Goal: Transaction & Acquisition: Purchase product/service

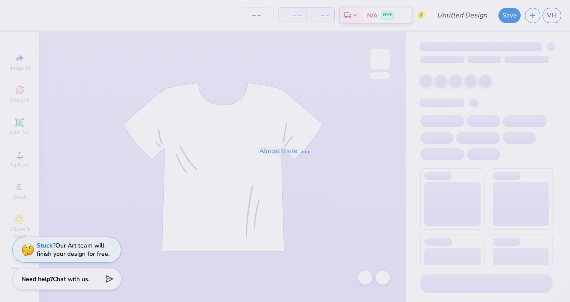
type input "lace"
type input "100"
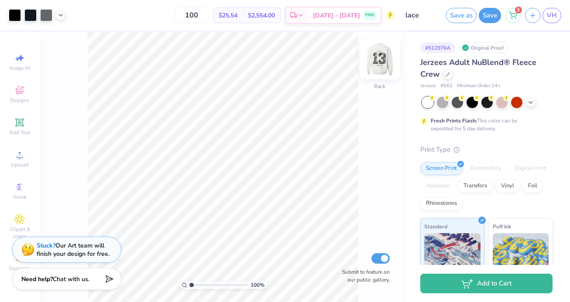
click at [383, 61] on img at bounding box center [379, 59] width 35 height 35
click at [386, 55] on img at bounding box center [379, 59] width 35 height 35
click at [547, 21] on link "VH" at bounding box center [551, 15] width 19 height 15
click at [22, 121] on icon at bounding box center [19, 122] width 7 height 7
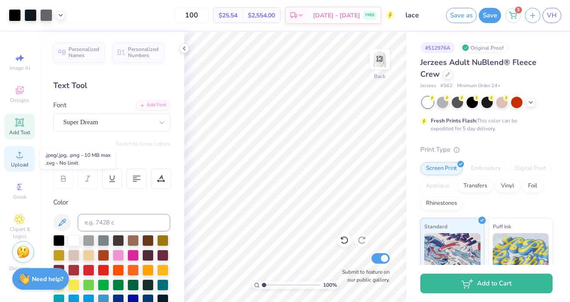
click at [16, 165] on span "Upload" at bounding box center [19, 164] width 17 height 7
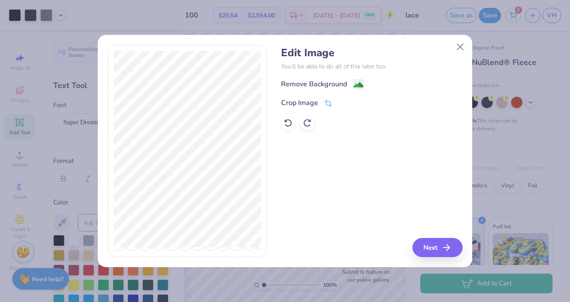
click at [305, 87] on div "Remove Background" at bounding box center [314, 84] width 66 height 10
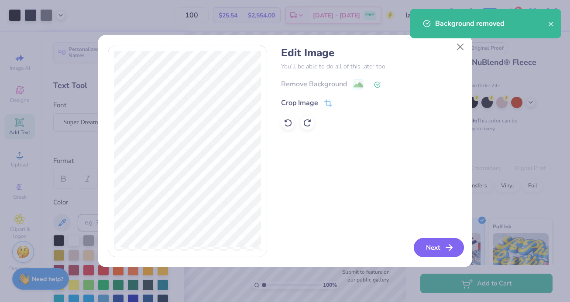
click at [427, 246] on button "Next" at bounding box center [439, 247] width 50 height 19
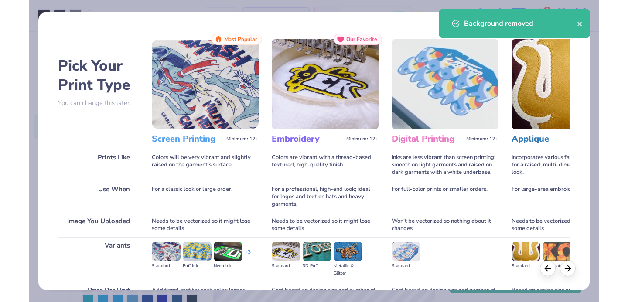
scroll to position [89, 0]
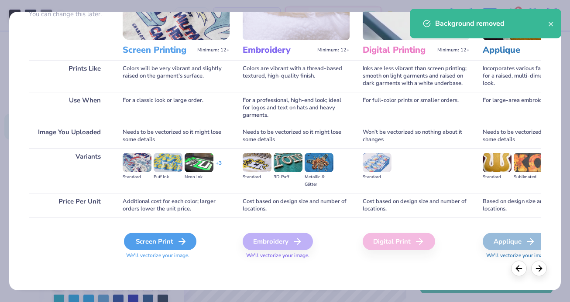
click at [175, 236] on div "Screen Print" at bounding box center [160, 241] width 72 height 17
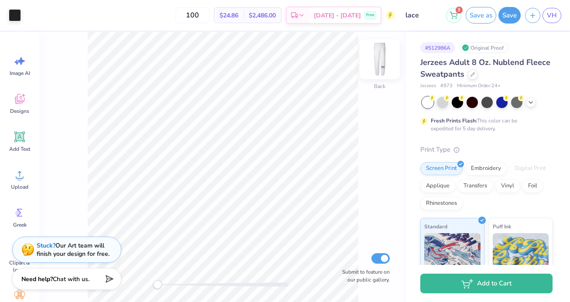
click at [372, 65] on img at bounding box center [379, 59] width 35 height 35
click at [378, 56] on img at bounding box center [379, 59] width 35 height 35
click at [378, 56] on img at bounding box center [379, 59] width 17 height 17
click at [380, 58] on img at bounding box center [379, 59] width 35 height 35
type input "6.70"
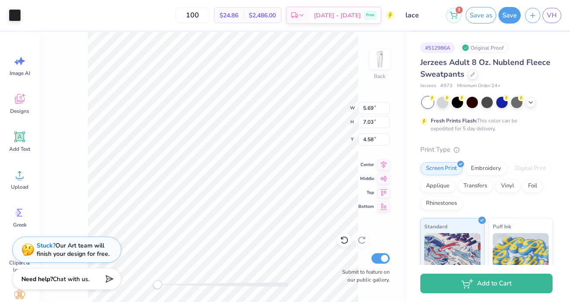
type input "7.90"
type input "3.68"
type input "4.05"
type input "6.36"
type input "2.67"
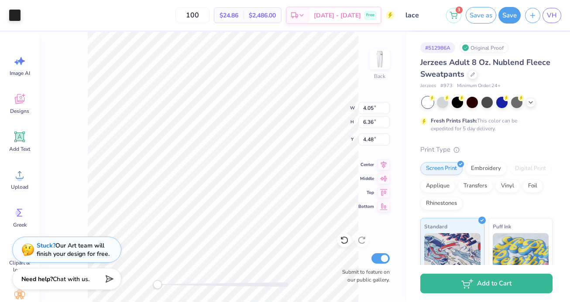
type input "6.35"
click at [341, 242] on icon at bounding box center [344, 240] width 9 height 9
click at [343, 242] on icon at bounding box center [344, 240] width 9 height 9
click at [372, 60] on img at bounding box center [379, 59] width 35 height 35
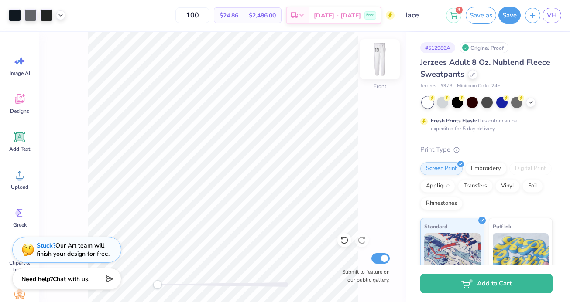
click at [377, 55] on img at bounding box center [379, 59] width 35 height 35
click at [377, 55] on img at bounding box center [379, 59] width 17 height 17
click at [331, 113] on div "Front W 5.27 H 3.70 Y 29.41 Center Middle Top Bottom Submit to feature on our p…" at bounding box center [222, 167] width 367 height 270
click at [393, 52] on div "Front Submit to feature on our public gallery." at bounding box center [222, 167] width 367 height 270
click at [378, 64] on img at bounding box center [379, 59] width 35 height 35
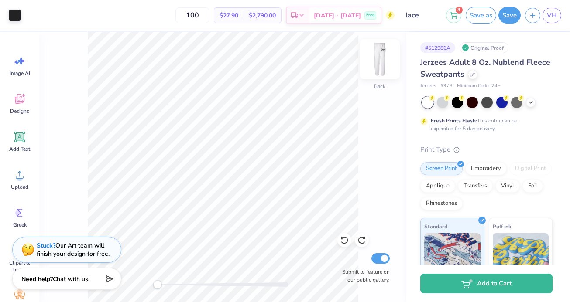
click at [376, 57] on img at bounding box center [379, 59] width 35 height 35
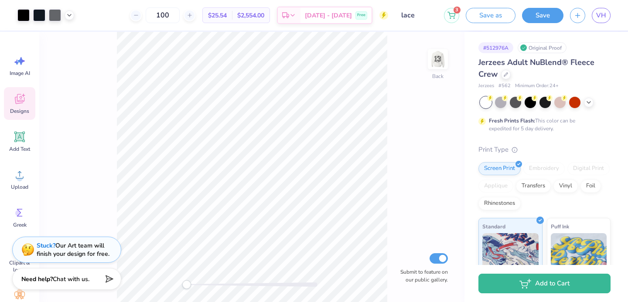
click at [22, 108] on span "Designs" at bounding box center [19, 111] width 19 height 7
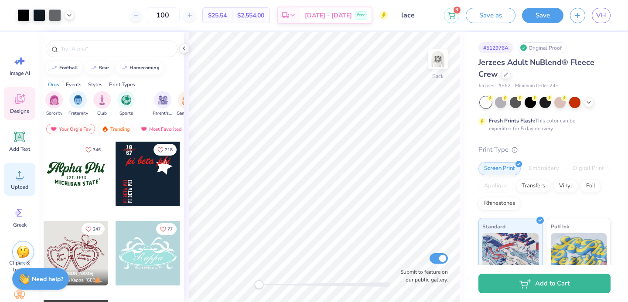
click at [21, 179] on circle at bounding box center [20, 178] width 6 height 6
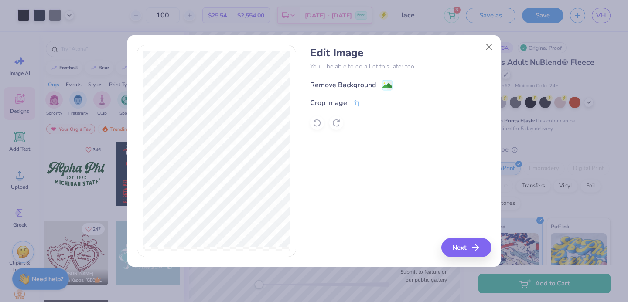
click at [328, 80] on div "Remove Background" at bounding box center [351, 85] width 82 height 11
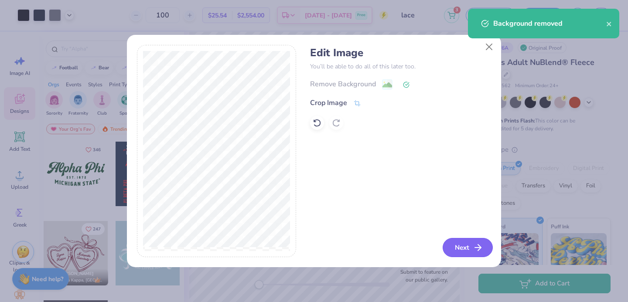
click at [462, 243] on button "Next" at bounding box center [468, 247] width 50 height 19
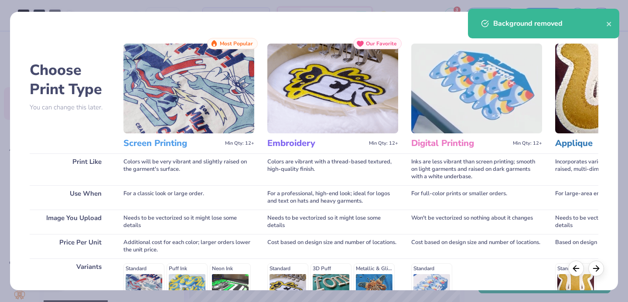
scroll to position [133, 0]
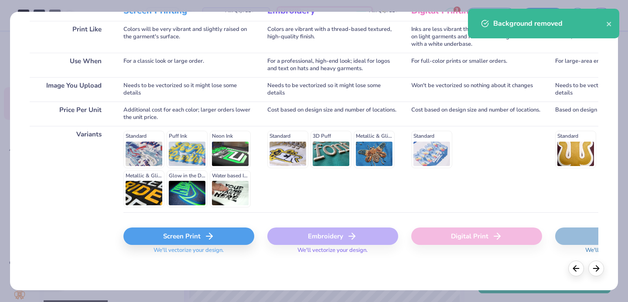
click at [212, 236] on polyline at bounding box center [210, 236] width 3 height 6
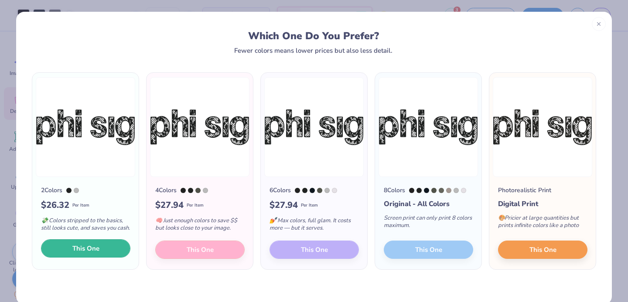
click at [91, 254] on span "This One" at bounding box center [85, 249] width 27 height 10
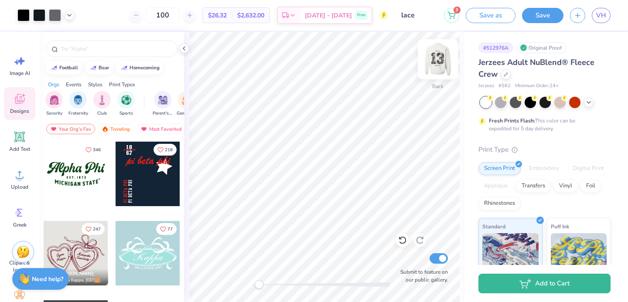
click at [433, 59] on img at bounding box center [437, 59] width 35 height 35
click at [433, 64] on img at bounding box center [437, 59] width 35 height 35
click at [401, 238] on icon at bounding box center [402, 241] width 7 height 8
click at [434, 63] on img at bounding box center [437, 59] width 35 height 35
click at [434, 63] on img at bounding box center [437, 59] width 17 height 17
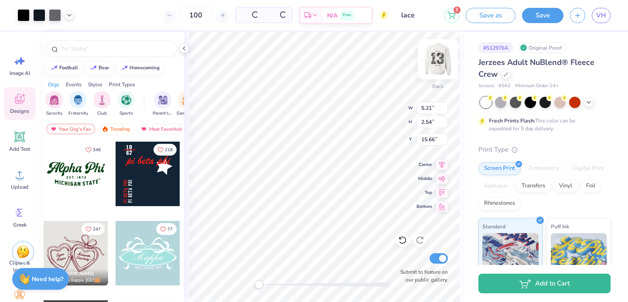
type input "15.66"
type input "8.71"
type input "3.17"
type input "11.50"
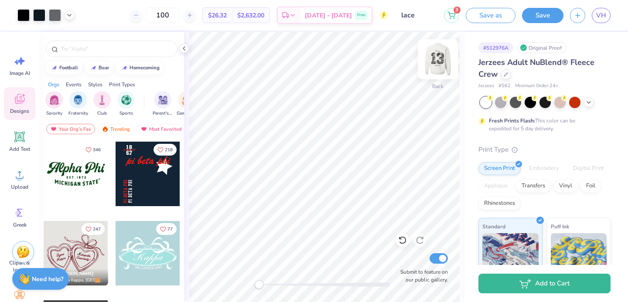
click at [439, 65] on img at bounding box center [437, 59] width 35 height 35
click at [436, 68] on img at bounding box center [437, 59] width 35 height 35
click at [439, 60] on img at bounding box center [437, 59] width 35 height 35
click at [439, 60] on img at bounding box center [437, 59] width 17 height 17
type input "2.26"
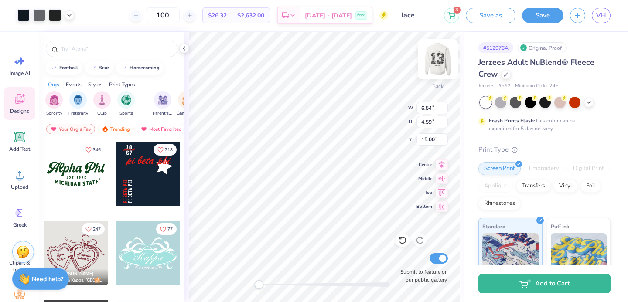
type input "0.72"
type input "16.57"
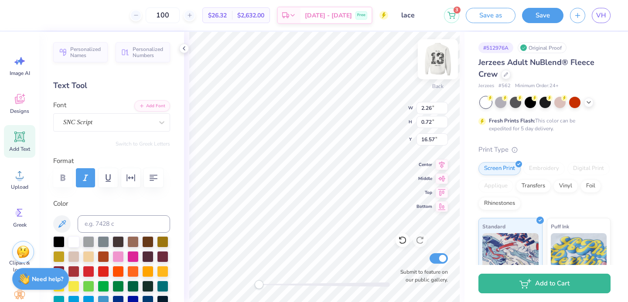
type input "1.47"
type input "2.47"
type input "3.89"
type input "6.54"
type input "4.59"
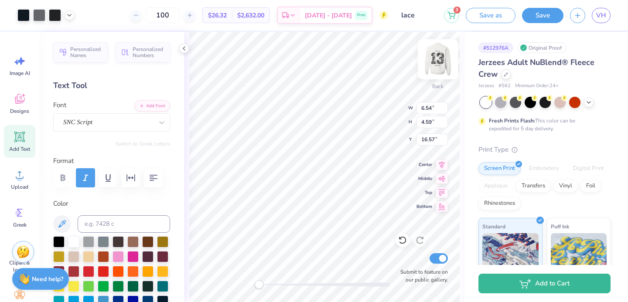
type input "16.57"
click at [431, 68] on img at bounding box center [437, 59] width 35 height 35
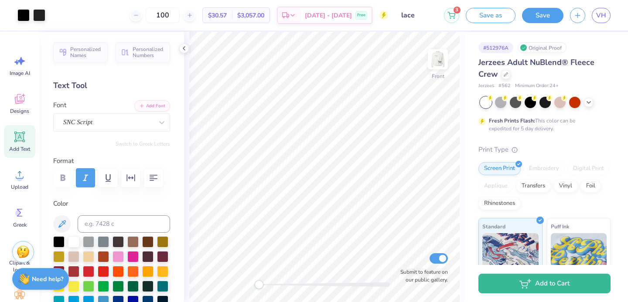
click at [431, 68] on img at bounding box center [437, 59] width 17 height 17
type input "5.02"
type input "1.60"
type input "5.29"
click at [433, 55] on img at bounding box center [437, 59] width 35 height 35
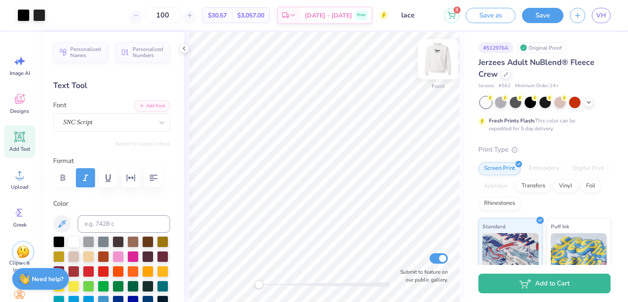
click at [432, 56] on img at bounding box center [437, 59] width 35 height 35
click at [432, 56] on img at bounding box center [437, 59] width 17 height 17
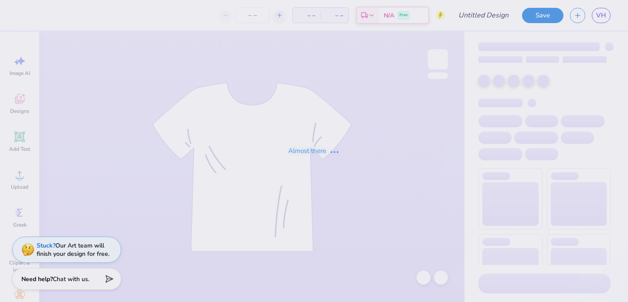
type input "stars"
type input "100"
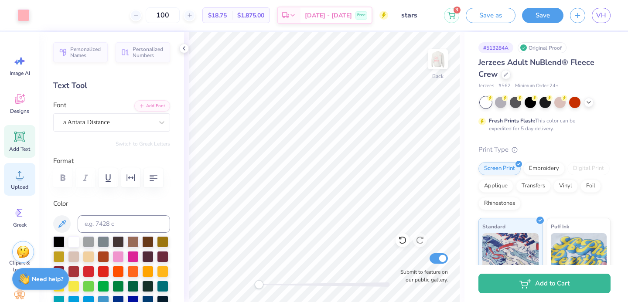
click at [16, 186] on span "Upload" at bounding box center [19, 187] width 17 height 7
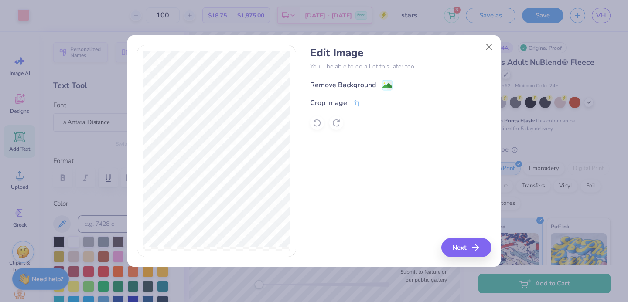
click at [335, 85] on div "Remove Background" at bounding box center [343, 85] width 66 height 10
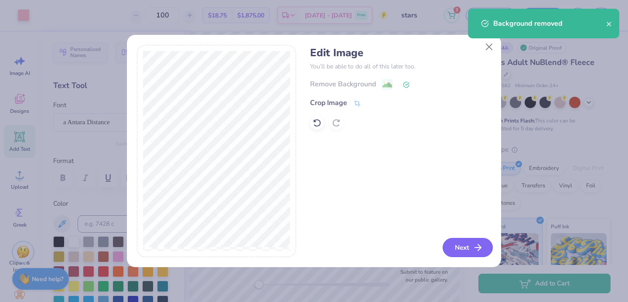
click at [465, 249] on button "Next" at bounding box center [468, 247] width 50 height 19
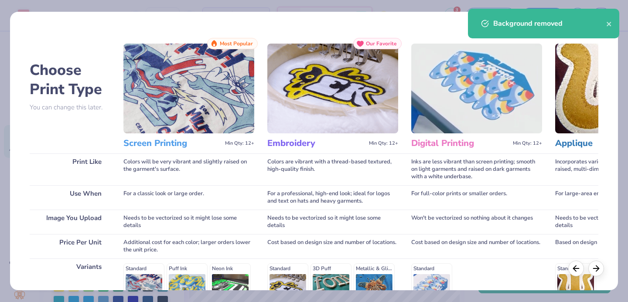
scroll to position [133, 0]
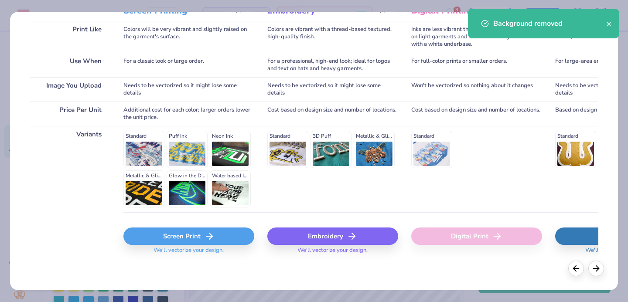
click at [188, 239] on div "Screen Print" at bounding box center [188, 236] width 131 height 17
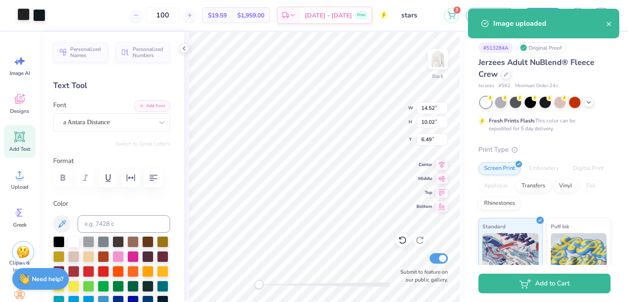
click at [21, 19] on div at bounding box center [23, 14] width 12 height 12
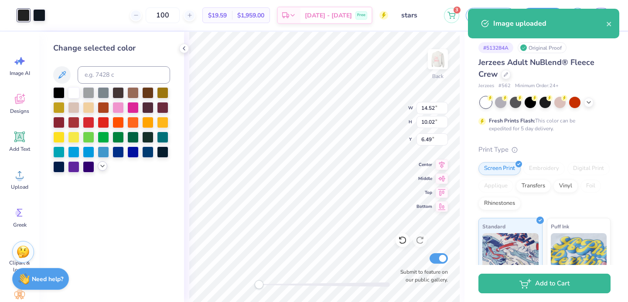
click at [101, 167] on icon at bounding box center [102, 166] width 7 height 7
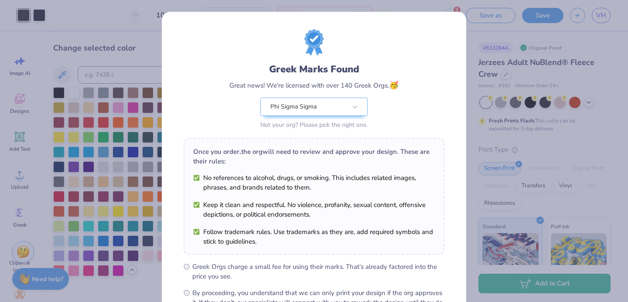
scroll to position [106, 0]
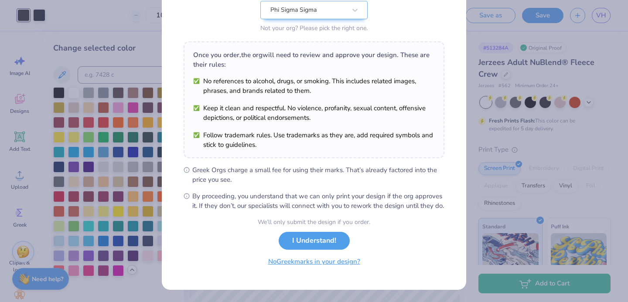
click at [277, 271] on div "We’ll only submit the design if you order. I Understand! No Greek marks in your…" at bounding box center [314, 245] width 113 height 55
click at [275, 268] on button "No Greek marks in your design?" at bounding box center [314, 262] width 107 height 18
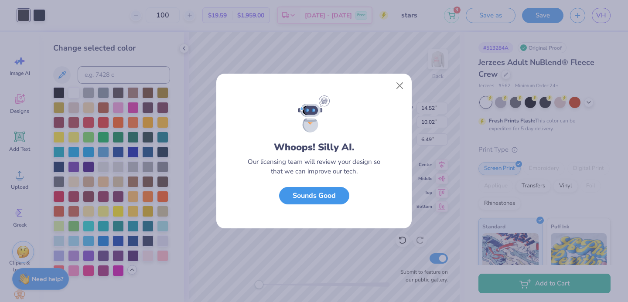
click at [300, 204] on button "Sounds Good" at bounding box center [314, 196] width 70 height 18
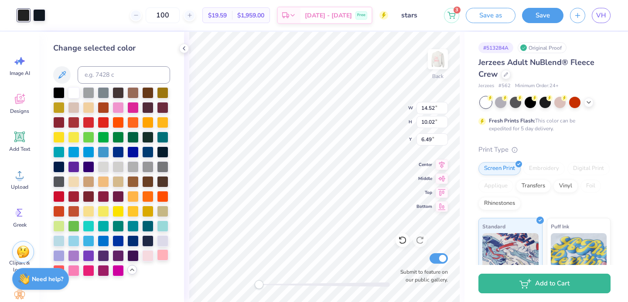
click at [163, 260] on div at bounding box center [162, 255] width 11 height 11
click at [317, 119] on div "Hold “Option ⌥” to see the space between elements." at bounding box center [342, 110] width 87 height 20
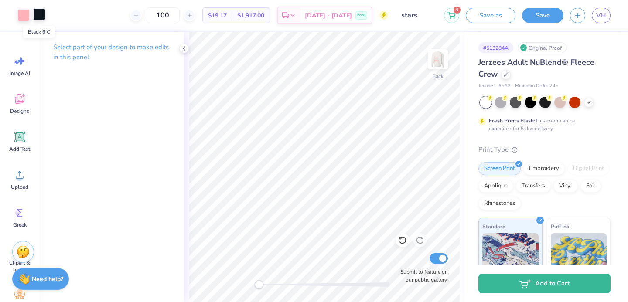
click at [40, 21] on div at bounding box center [39, 14] width 12 height 12
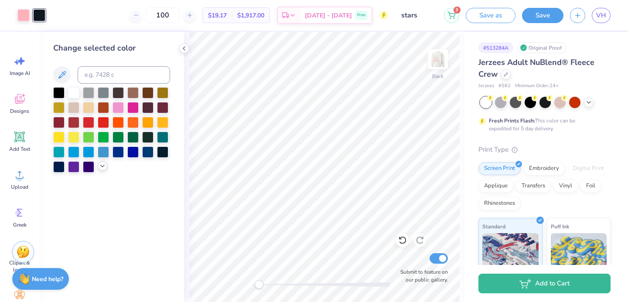
click at [105, 167] on icon at bounding box center [102, 166] width 7 height 7
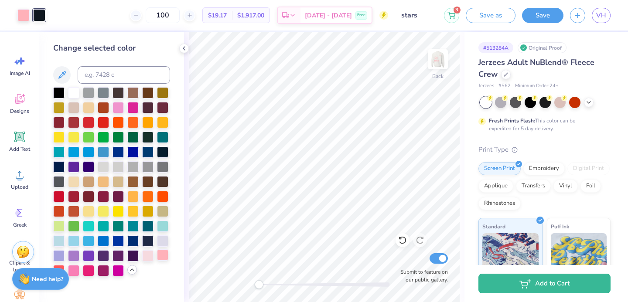
click at [166, 259] on div at bounding box center [162, 255] width 11 height 11
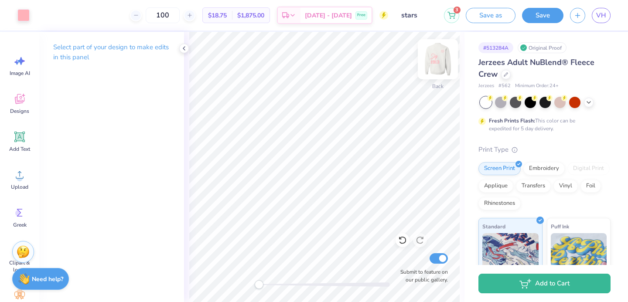
click at [438, 56] on img at bounding box center [437, 59] width 35 height 35
